Goal: Check status: Check status

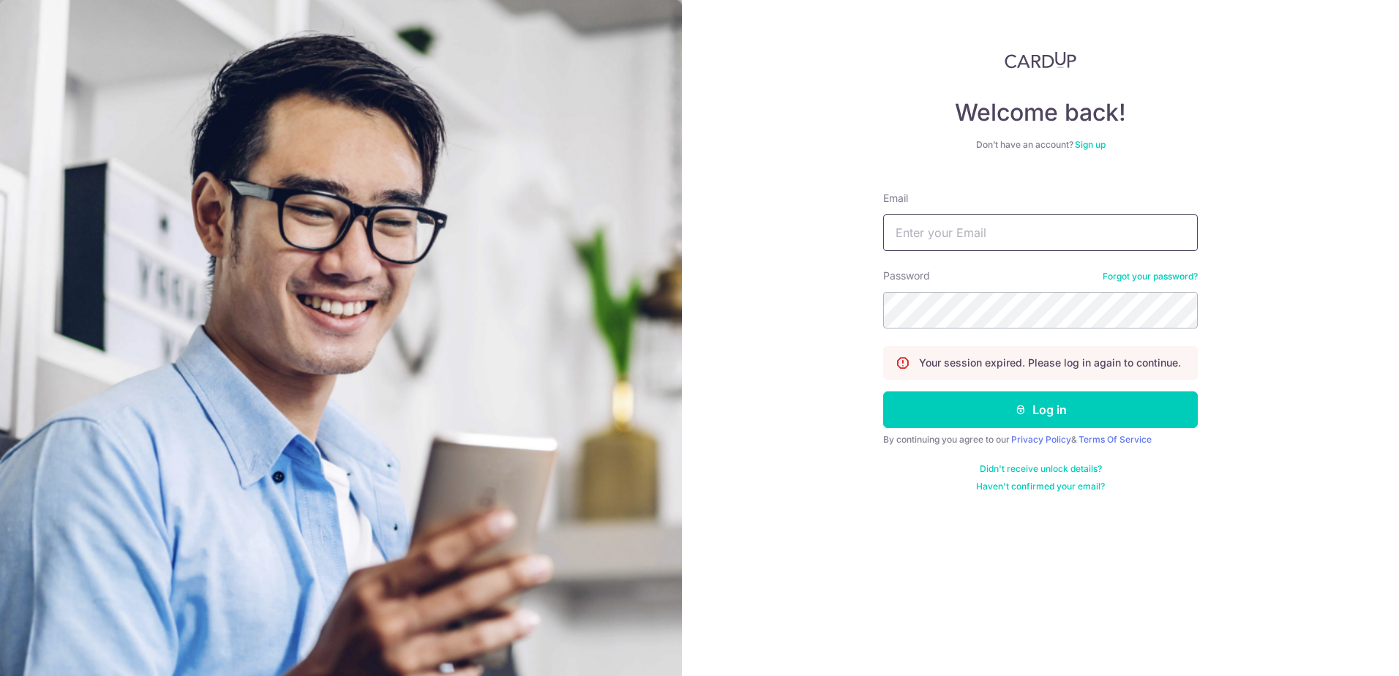
type input "[EMAIL_ADDRESS][DOMAIN_NAME]"
click at [1033, 416] on button "Log in" at bounding box center [1040, 409] width 315 height 37
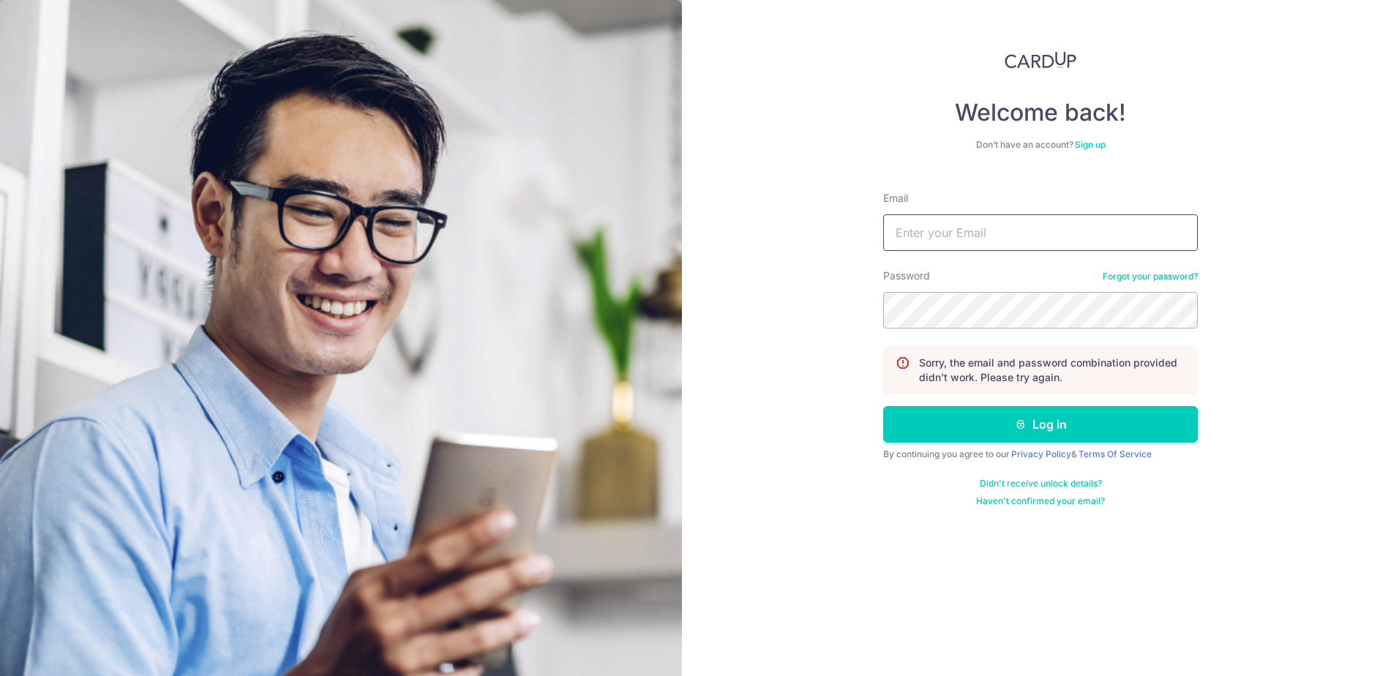
click at [1024, 232] on input "Email" at bounding box center [1040, 232] width 315 height 37
type input "[EMAIL_ADDRESS][DOMAIN_NAME]"
click at [1020, 401] on form "Email sayseng@gmail.com Password Forgot your password? Sorry, the email and pas…" at bounding box center [1040, 343] width 315 height 327
click at [1027, 405] on form "Email sayseng@gmail.com Password Forgot your password? Sorry, the email and pas…" at bounding box center [1040, 343] width 315 height 327
click at [1059, 413] on button "Log in" at bounding box center [1040, 424] width 315 height 37
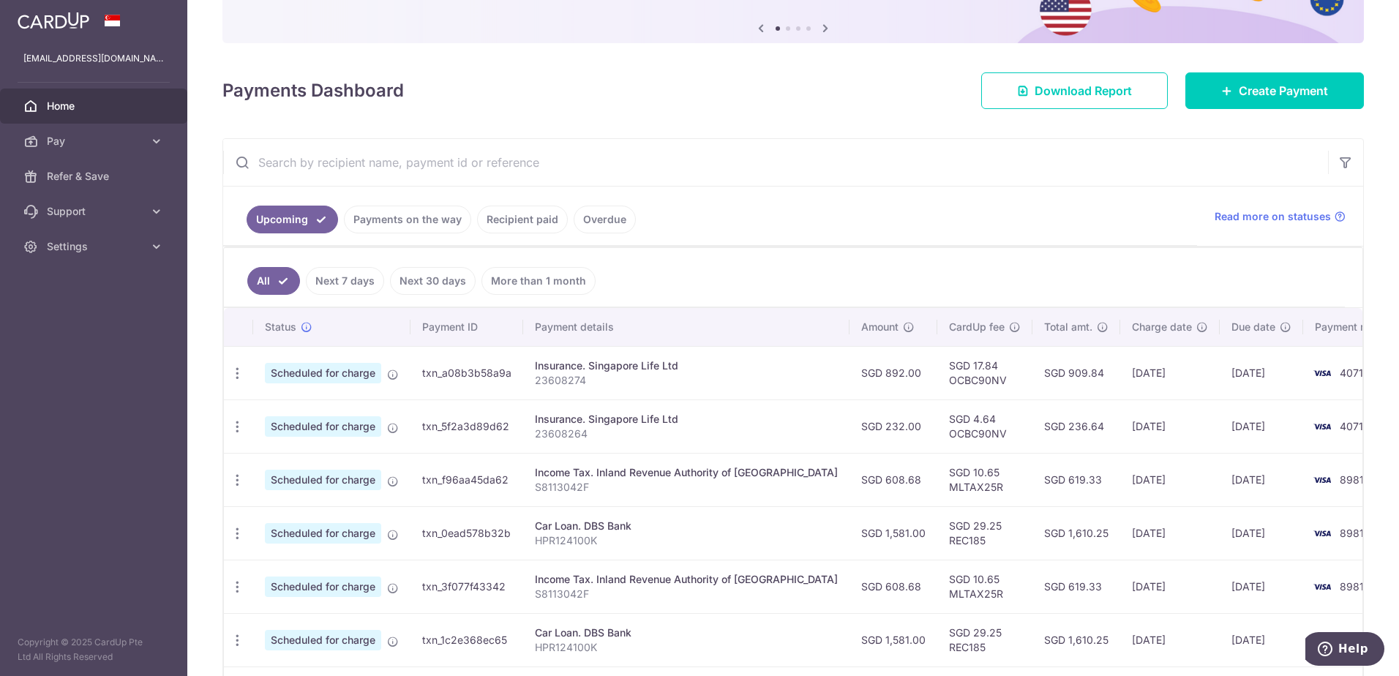
scroll to position [146, 0]
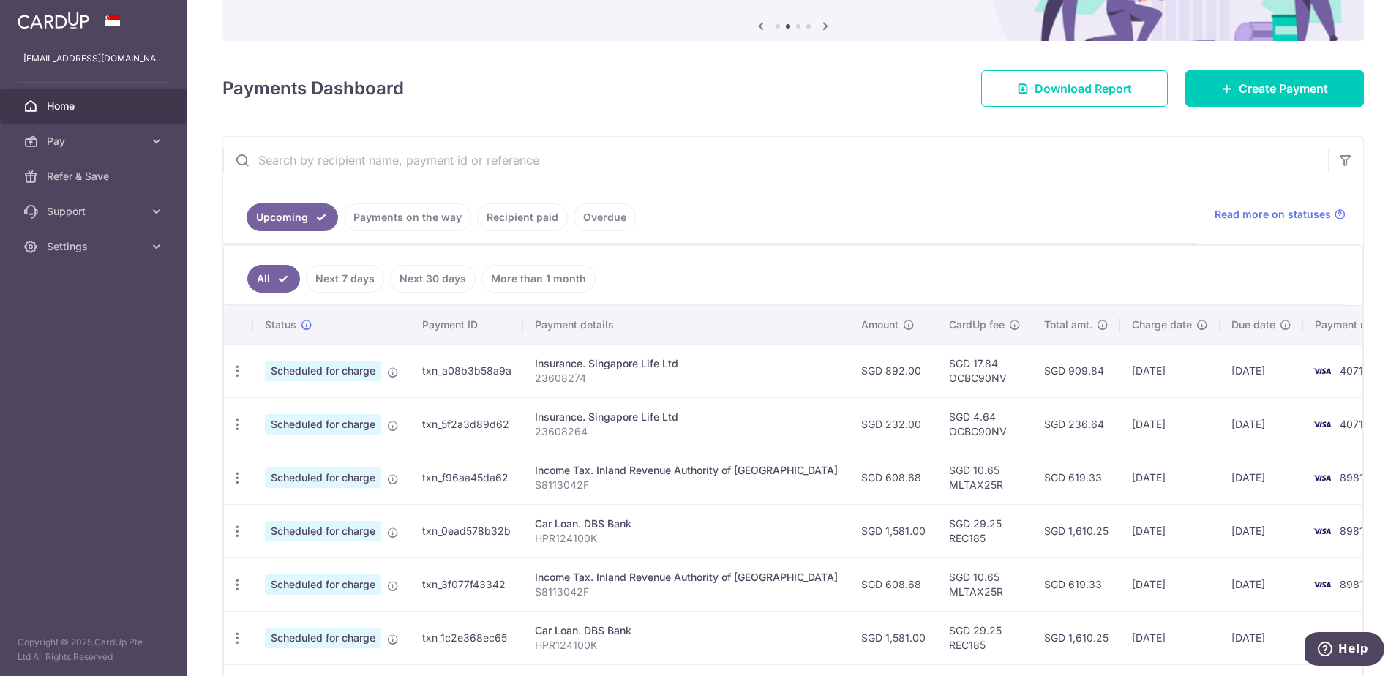
click at [745, 370] on div "Insurance. Singapore Life Ltd" at bounding box center [686, 363] width 303 height 15
click at [642, 374] on p "23608274" at bounding box center [686, 378] width 303 height 15
click at [235, 370] on icon "button" at bounding box center [237, 371] width 15 height 15
click at [503, 372] on td "txn_a08b3b58a9a" at bounding box center [466, 370] width 113 height 53
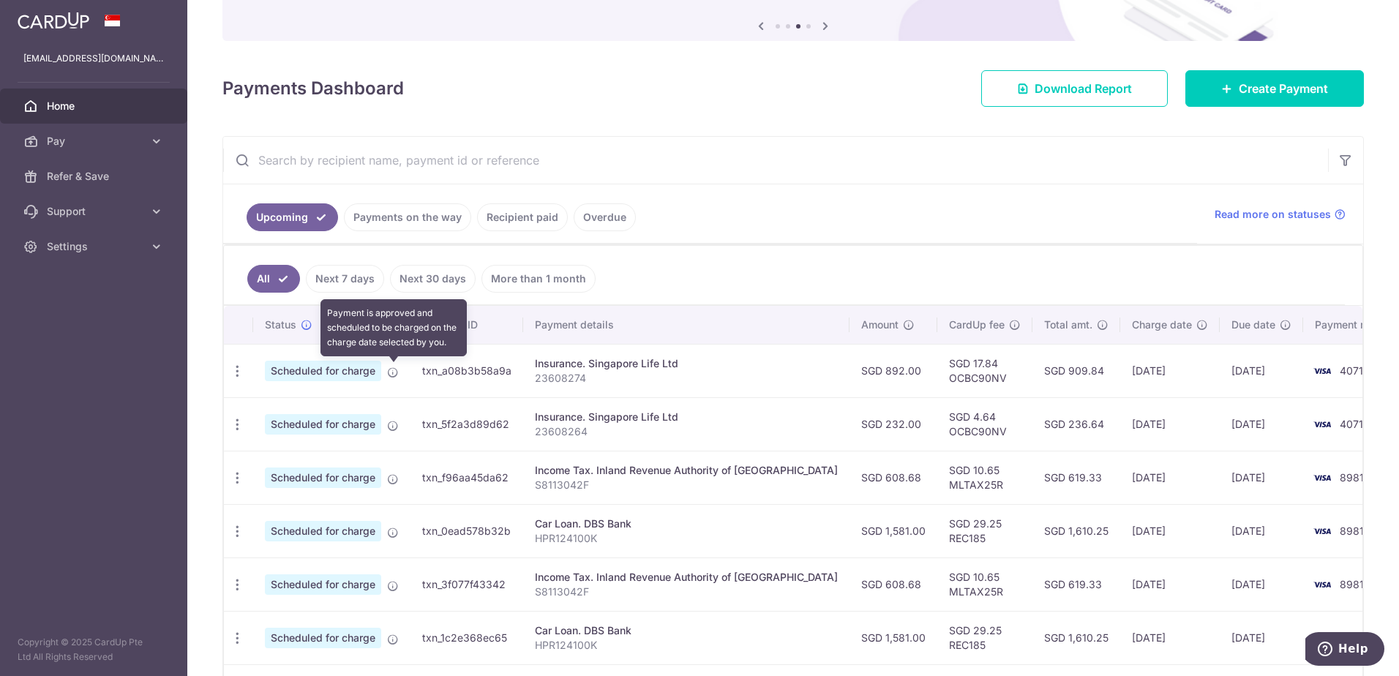
click at [392, 373] on icon at bounding box center [393, 373] width 12 height 12
click at [730, 271] on ul "All Next 7 days Next 30 days More than 1 month" at bounding box center [784, 275] width 1121 height 59
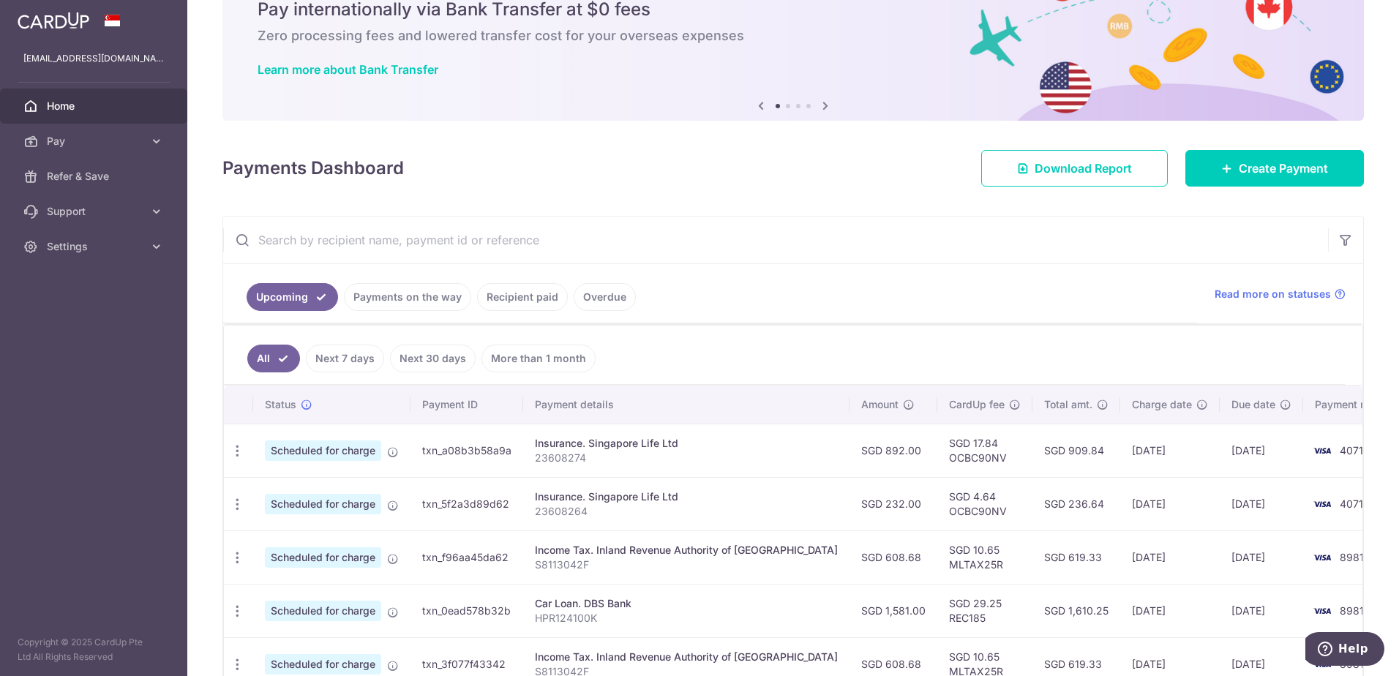
scroll to position [0, 0]
